Goal: Task Accomplishment & Management: Manage account settings

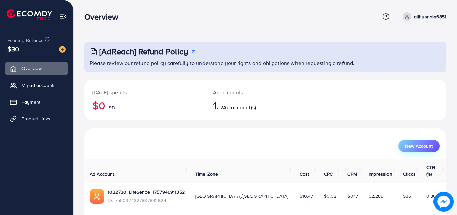
click at [420, 141] on button "New Account" at bounding box center [418, 146] width 41 height 12
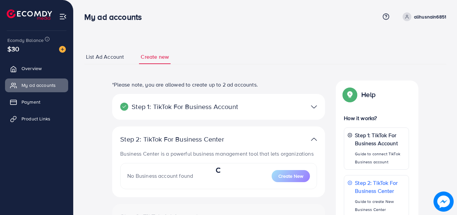
select select
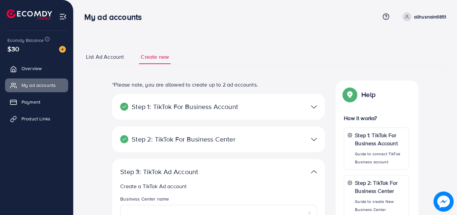
click at [311, 107] on img at bounding box center [314, 107] width 6 height 10
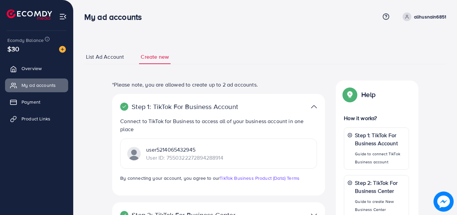
click at [211, 158] on p "User ID: 7550322272894288914" at bounding box center [184, 158] width 77 height 8
click at [240, 157] on div "user5214065432945 User ID: 7550322272894288914" at bounding box center [218, 154] width 197 height 30
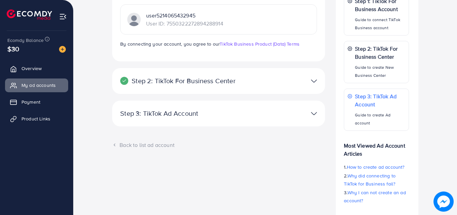
scroll to position [134, 0]
click at [315, 80] on img at bounding box center [314, 82] width 6 height 10
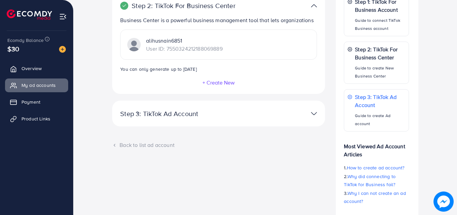
click at [311, 115] on img at bounding box center [314, 114] width 6 height 10
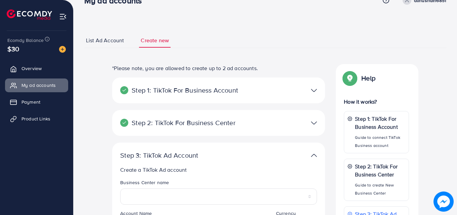
scroll to position [0, 0]
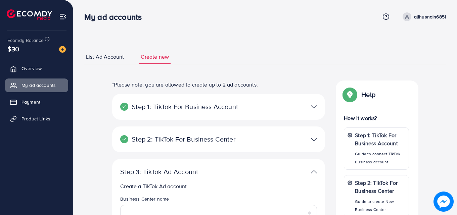
click at [124, 58] on link "List Ad Account" at bounding box center [104, 57] width 41 height 14
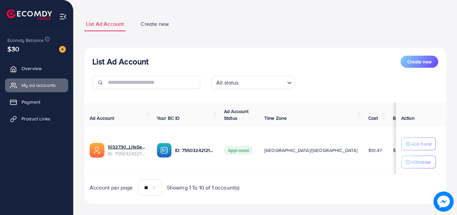
scroll to position [40, 0]
